Goal: Task Accomplishment & Management: Use online tool/utility

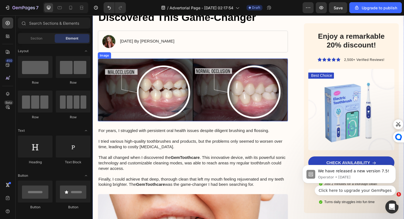
scroll to position [102, 0]
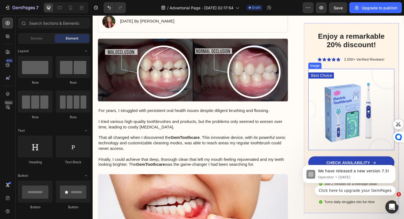
click at [337, 112] on img at bounding box center [366, 115] width 91 height 86
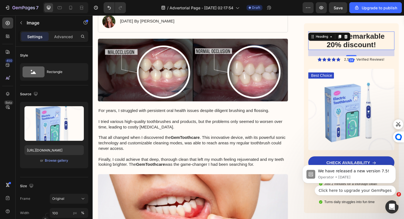
click at [349, 51] on h2 "Enjoy a remarkable 20% discount!" at bounding box center [366, 41] width 86 height 19
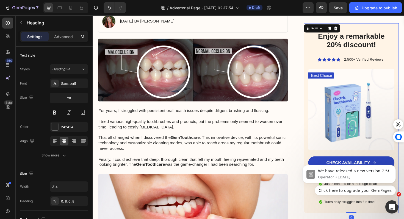
click at [320, 61] on div "Enjoy a remarkable 20% discount! Heading Icon Icon Icon Icon Icon Icon List 2,5…" at bounding box center [366, 125] width 101 height 202
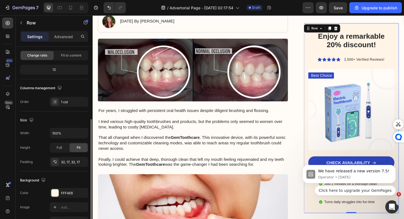
scroll to position [147, 0]
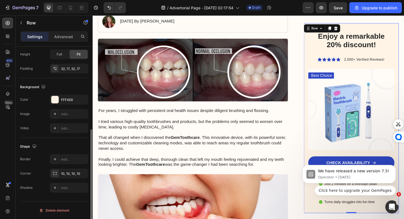
click at [309, 160] on body "We have released a new version 7.5! Operator • [DATE] Click here to upgrade you…" at bounding box center [348, 175] width 105 height 53
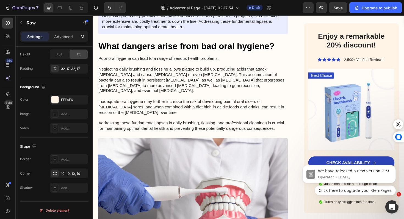
scroll to position [715, 0]
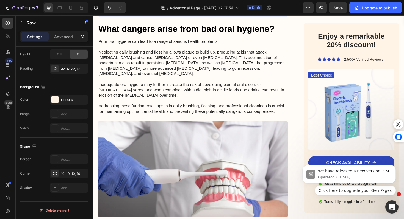
click at [334, 160] on body "We have released a new version 7.5! Operator • [DATE] Click here to upgrade you…" at bounding box center [348, 175] width 105 height 53
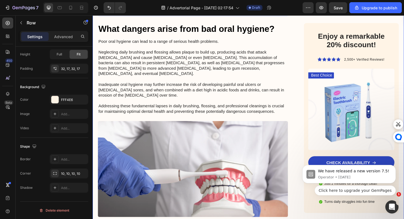
click at [403, 219] on div "Enjoy a remarkable 20% discount! Heading Icon Icon Icon Icon Icon Icon List 2,5…" at bounding box center [366, 51] width 101 height 1397
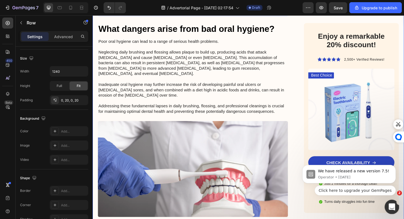
click at [396, 212] on div "Open Intercom Messenger" at bounding box center [390, 206] width 13 height 13
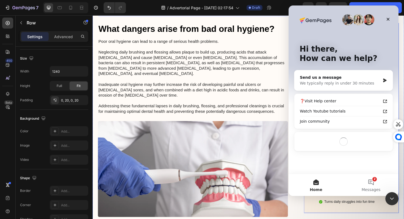
scroll to position [0, 0]
click at [403, 219] on div "Enjoy a remarkable 20% discount! Heading Icon Icon Icon Icon Icon Icon List 2,5…" at bounding box center [366, 125] width 101 height 202
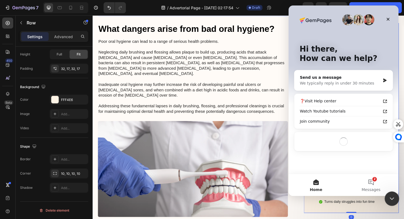
click at [390, 202] on div "Close Intercom Messenger" at bounding box center [390, 197] width 13 height 13
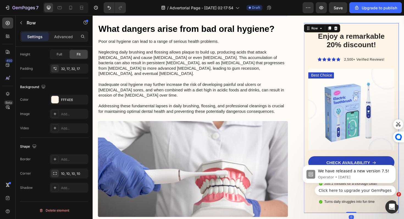
click at [364, 162] on body "We have released a new version 7.5! Operator • [DATE] Click here to upgrade you…" at bounding box center [348, 176] width 105 height 52
click at [372, 154] on body "We have released a new version 7.5! Operator • [DATE] Click here to upgrade you…" at bounding box center [348, 175] width 105 height 53
click at [394, 132] on img at bounding box center [366, 115] width 91 height 86
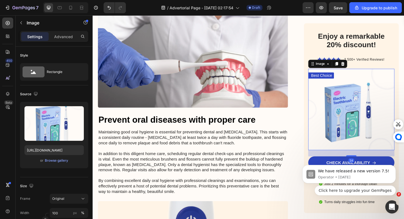
scroll to position [833, 0]
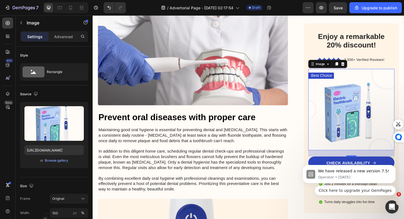
click at [347, 161] on body "We have released a new version 7.5! Operator • [DATE] Click here to upgrade you…" at bounding box center [348, 175] width 105 height 53
click at [321, 161] on body "We have released a new version 7.5! Operator • [DATE] Click here to upgrade you…" at bounding box center [348, 175] width 105 height 53
click at [301, 164] on body "We have released a new version 7.5! Operator • [DATE] Click here to upgrade you…" at bounding box center [348, 175] width 105 height 53
click at [306, 198] on body "We have released a new version 7.5! Operator • [DATE] Click here to upgrade you…" at bounding box center [348, 175] width 105 height 53
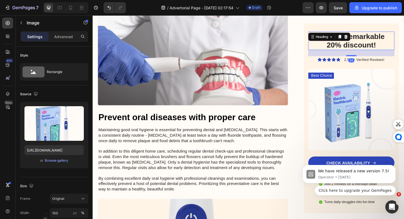
click at [333, 48] on h2 "Enjoy a remarkable 20% discount!" at bounding box center [366, 41] width 86 height 19
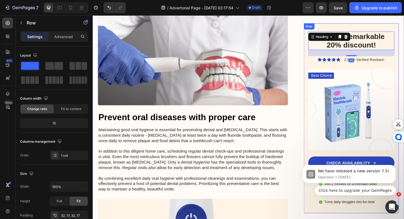
click at [328, 26] on div "Enjoy a remarkable 20% discount! Heading 24 Icon Icon Icon Icon Icon Icon List …" at bounding box center [366, 125] width 101 height 202
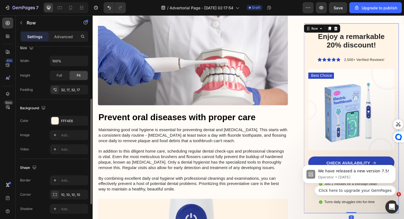
scroll to position [147, 0]
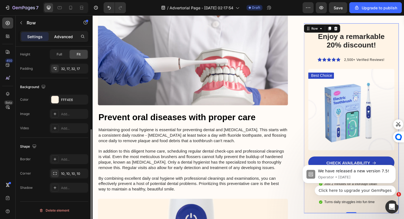
click at [67, 39] on p "Advanced" at bounding box center [63, 37] width 19 height 6
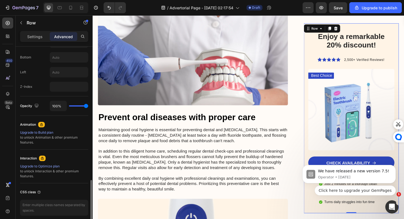
scroll to position [267, 0]
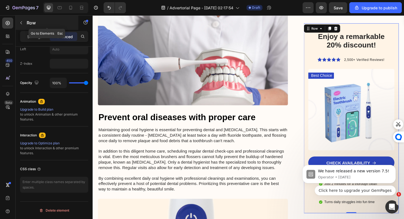
click at [21, 19] on button "button" at bounding box center [21, 22] width 9 height 9
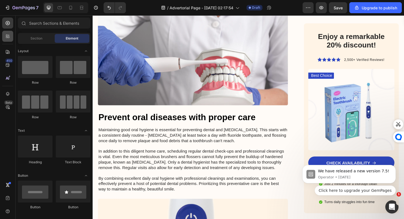
click at [10, 41] on div at bounding box center [7, 36] width 11 height 11
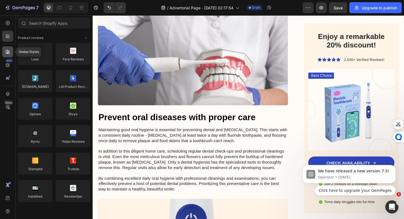
click at [7, 52] on icon at bounding box center [7, 51] width 5 height 5
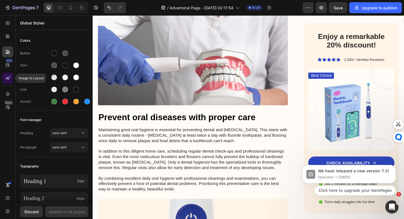
click at [7, 73] on div at bounding box center [7, 78] width 11 height 11
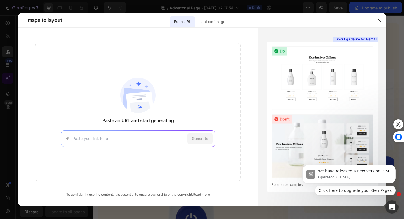
click at [7, 66] on div at bounding box center [202, 109] width 404 height 219
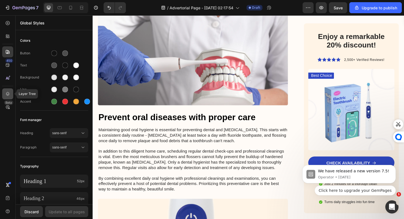
click at [7, 95] on icon at bounding box center [8, 94] width 4 height 4
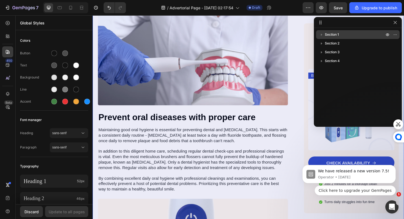
click at [337, 32] on span "Section 1" at bounding box center [332, 34] width 14 height 5
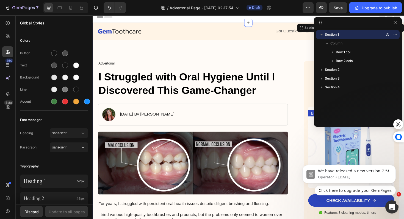
scroll to position [0, 0]
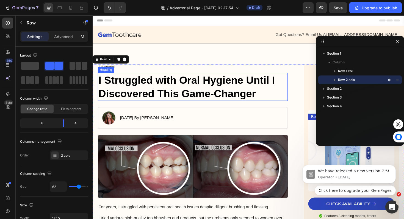
click at [224, 88] on h1 "I Struggled with Oral Hygiene Until I Discovered This Game-Changer" at bounding box center [198, 91] width 201 height 30
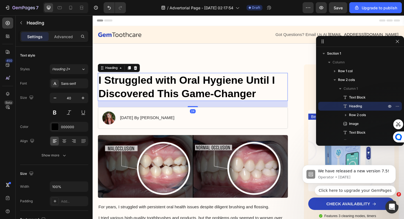
click at [224, 88] on h1 "I Struggled with Oral Hygiene Until I Discovered This Game-Changer" at bounding box center [198, 91] width 201 height 30
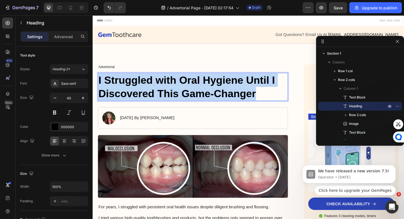
click at [224, 88] on p "I Struggled with Oral Hygiene Until I Discovered This Game-Changer" at bounding box center [199, 91] width 200 height 29
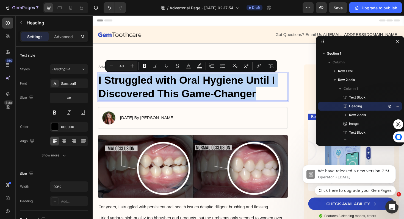
click at [390, 44] on div at bounding box center [360, 41] width 88 height 11
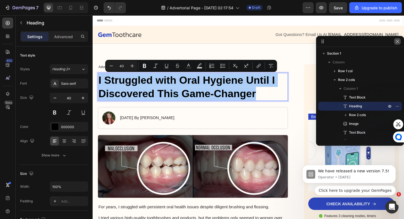
click at [395, 43] on icon "button" at bounding box center [397, 41] width 4 height 4
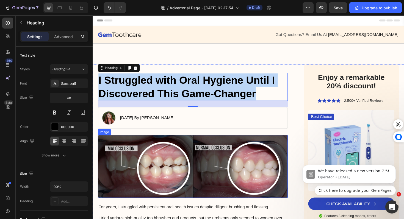
click at [234, 170] on img at bounding box center [198, 175] width 201 height 67
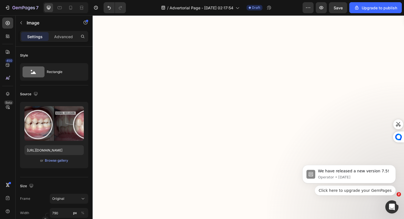
scroll to position [2359, 0]
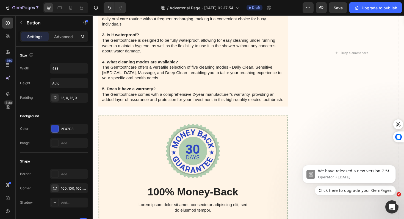
scroll to position [2430, 0]
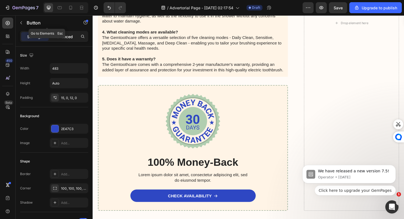
click at [65, 40] on div "Advanced" at bounding box center [63, 36] width 27 height 9
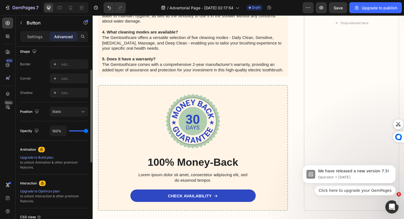
scroll to position [94, 0]
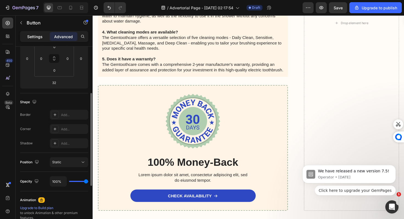
click at [39, 35] on p "Settings" at bounding box center [34, 37] width 15 height 6
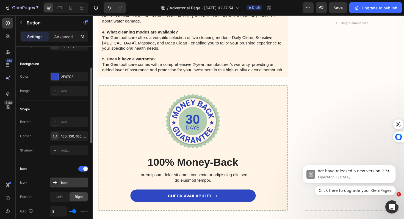
scroll to position [0, 0]
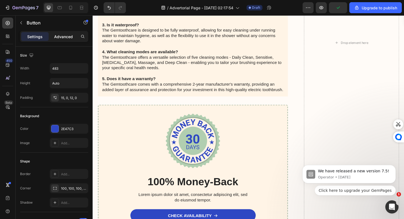
click at [69, 38] on p "Advanced" at bounding box center [63, 37] width 19 height 6
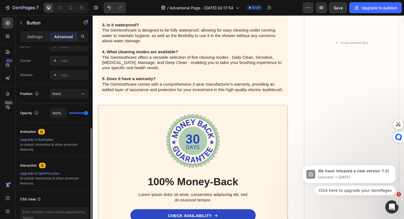
scroll to position [193, 0]
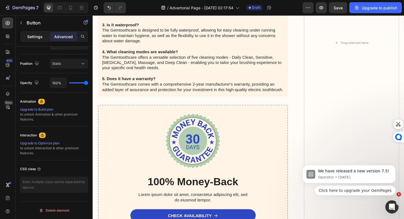
click at [32, 33] on div "Settings" at bounding box center [34, 36] width 27 height 9
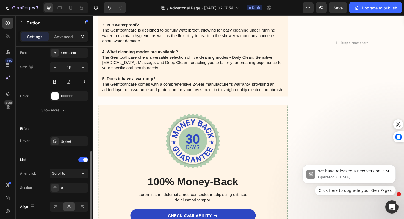
scroll to position [278, 0]
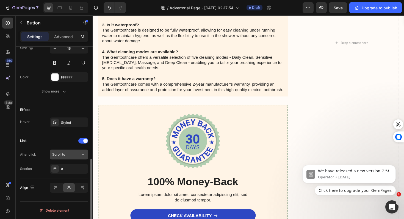
click at [76, 158] on button "Scroll to" at bounding box center [69, 155] width 38 height 10
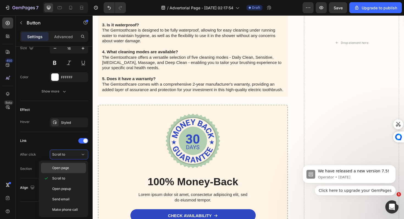
click at [72, 172] on div "Open page" at bounding box center [63, 168] width 45 height 10
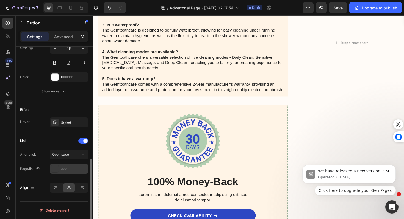
click at [72, 167] on div "Add..." at bounding box center [74, 169] width 26 height 5
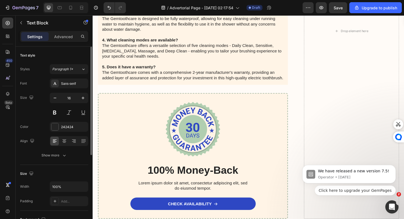
scroll to position [2424, 0]
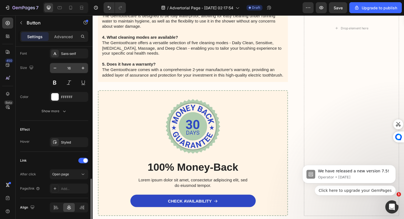
scroll to position [278, 0]
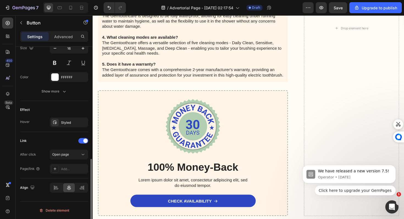
click at [63, 149] on div "Link After click Open page Page/link Add..." at bounding box center [54, 154] width 68 height 37
click at [63, 157] on span "Open page" at bounding box center [60, 154] width 17 height 5
click at [46, 140] on div "Link" at bounding box center [54, 140] width 68 height 9
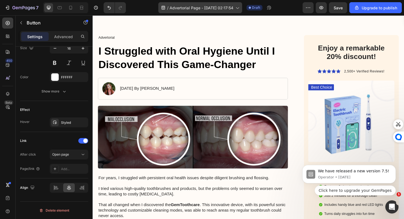
scroll to position [0, 0]
